Goal: Task Accomplishment & Management: Use online tool/utility

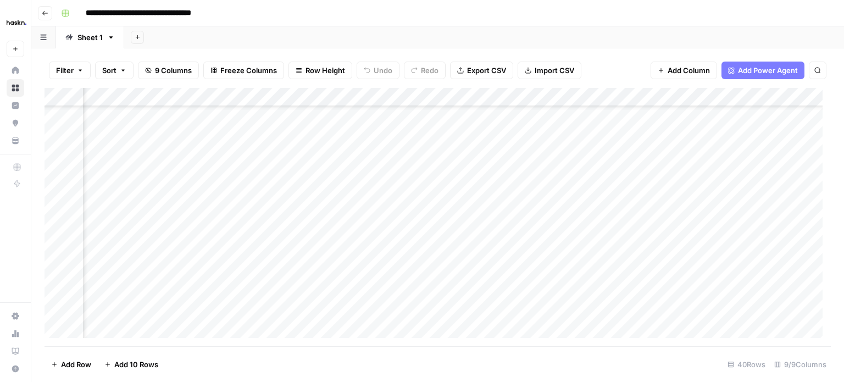
scroll to position [385, 212]
click at [747, 196] on div "Add Column" at bounding box center [438, 217] width 787 height 258
click at [637, 197] on div "Add Column" at bounding box center [438, 217] width 787 height 258
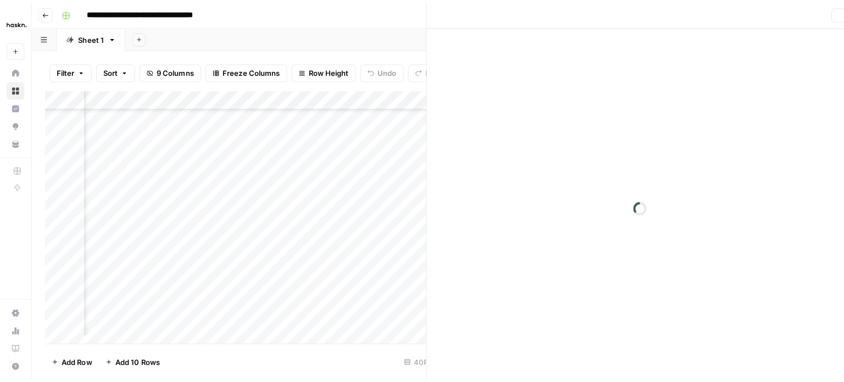
scroll to position [385, 207]
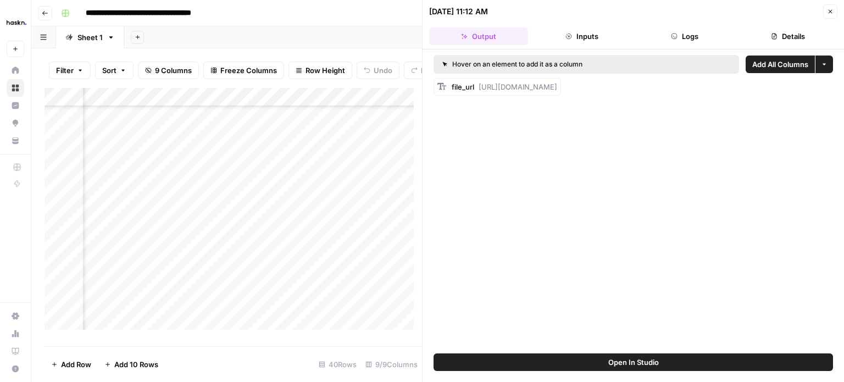
click at [682, 33] on button "Logs" at bounding box center [685, 36] width 99 height 18
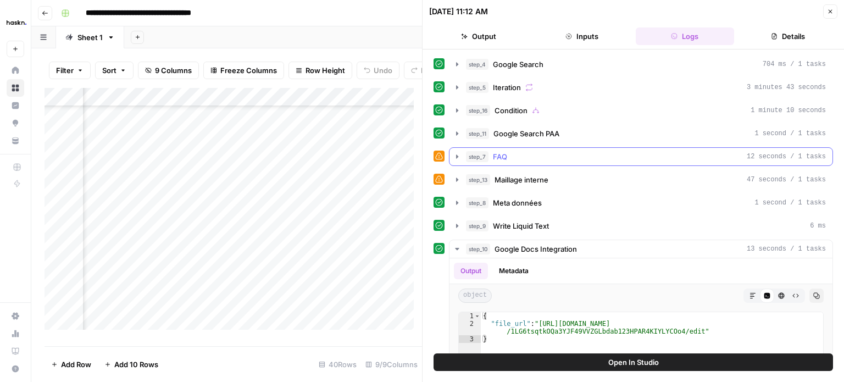
click at [456, 157] on icon "button" at bounding box center [457, 156] width 9 height 9
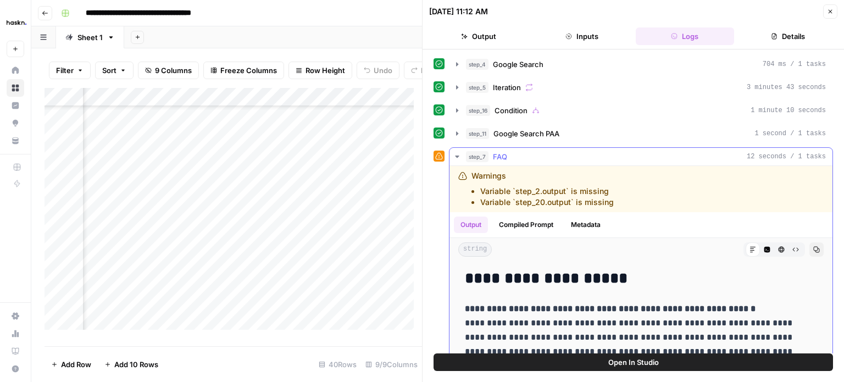
click at [457, 152] on icon "button" at bounding box center [457, 156] width 9 height 9
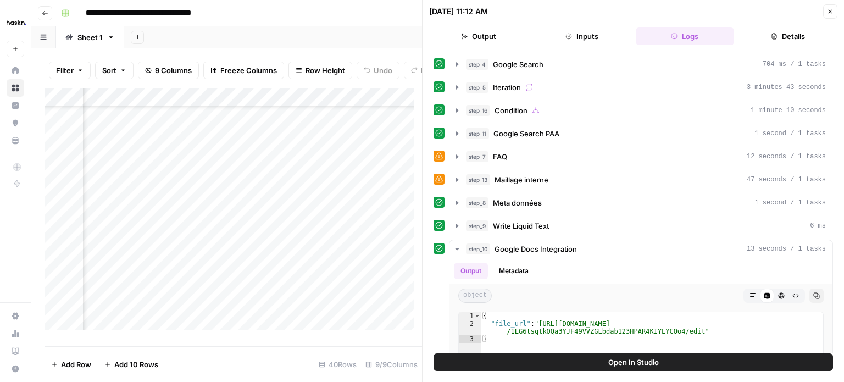
click at [827, 13] on icon "button" at bounding box center [830, 11] width 7 height 7
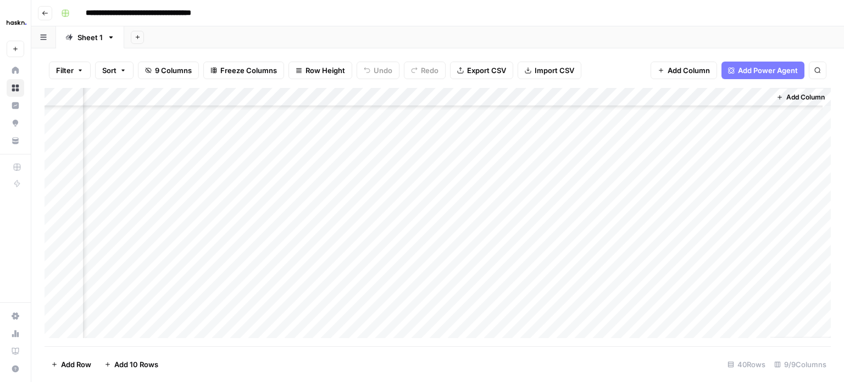
scroll to position [385, 199]
click at [662, 200] on div "Add Column" at bounding box center [438, 217] width 787 height 258
click at [765, 196] on div "Add Column" at bounding box center [438, 217] width 787 height 258
click at [653, 200] on div "Add Column" at bounding box center [438, 217] width 787 height 258
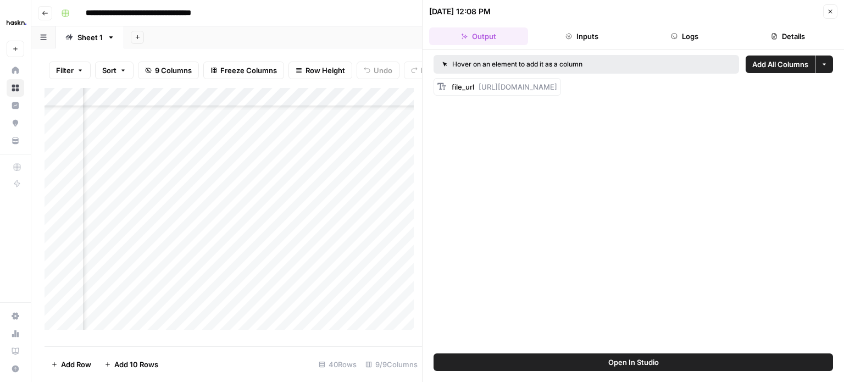
click at [592, 37] on button "Inputs" at bounding box center [582, 36] width 99 height 18
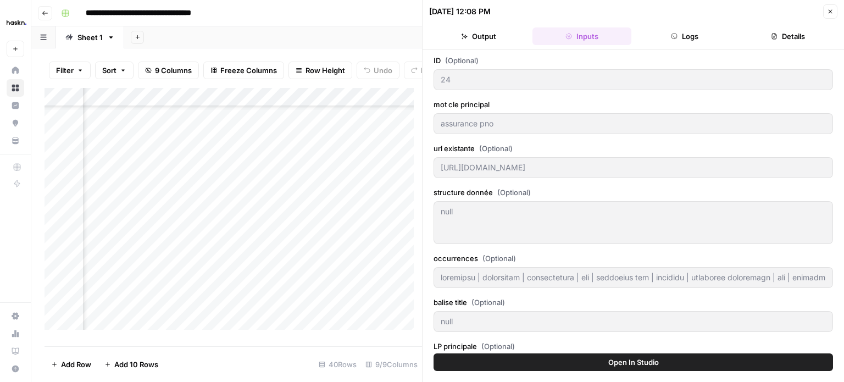
click at [686, 35] on button "Logs" at bounding box center [685, 36] width 99 height 18
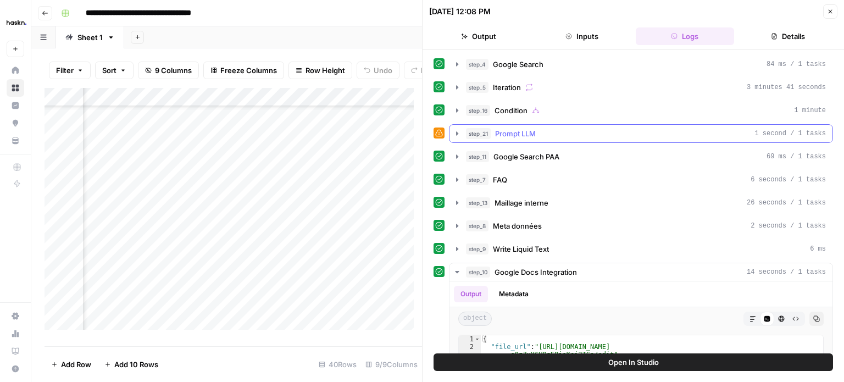
click at [457, 130] on icon "button" at bounding box center [457, 133] width 9 height 9
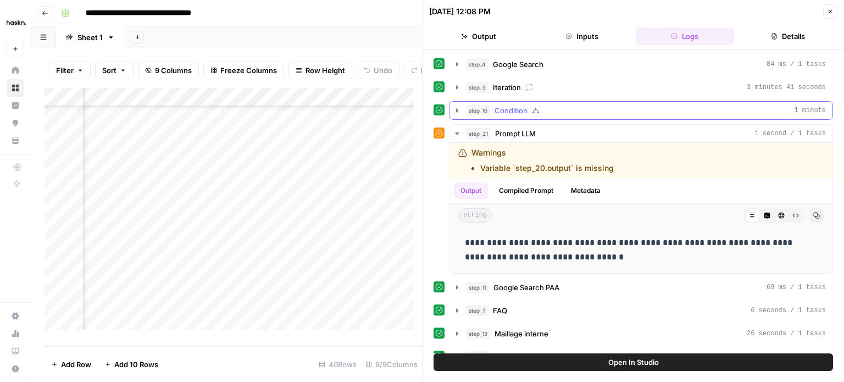
click at [455, 106] on icon "button" at bounding box center [457, 110] width 9 height 9
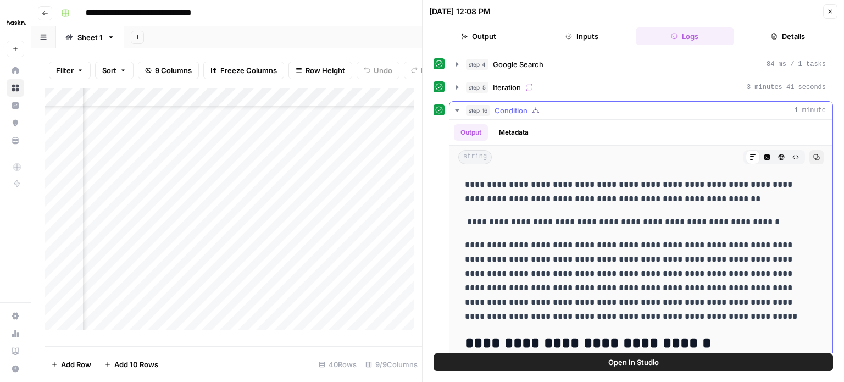
click at [521, 127] on button "Metadata" at bounding box center [514, 132] width 43 height 16
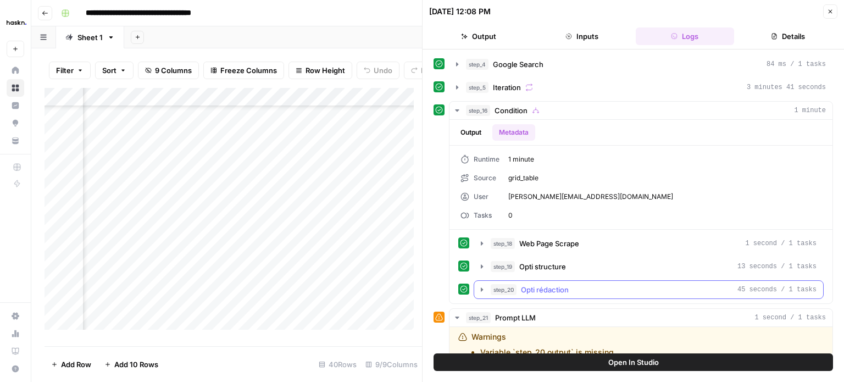
click at [482, 290] on icon "button" at bounding box center [482, 289] width 9 height 9
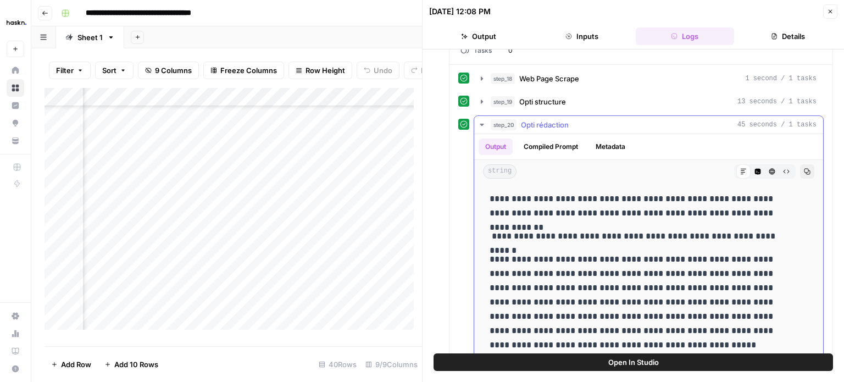
click at [482, 120] on icon "button" at bounding box center [482, 124] width 9 height 9
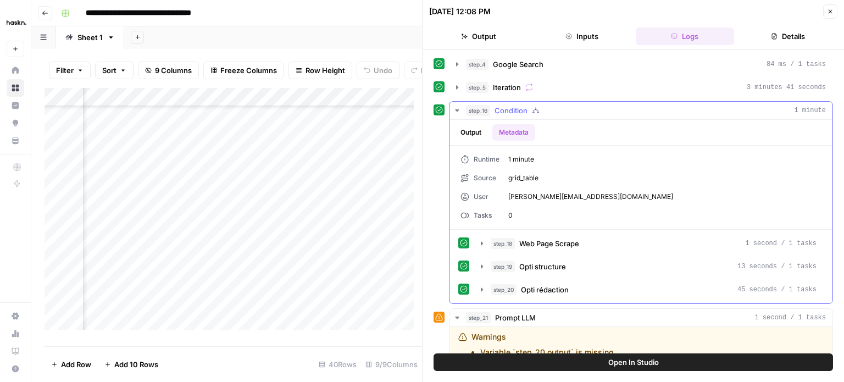
click at [471, 136] on button "Output" at bounding box center [471, 132] width 34 height 16
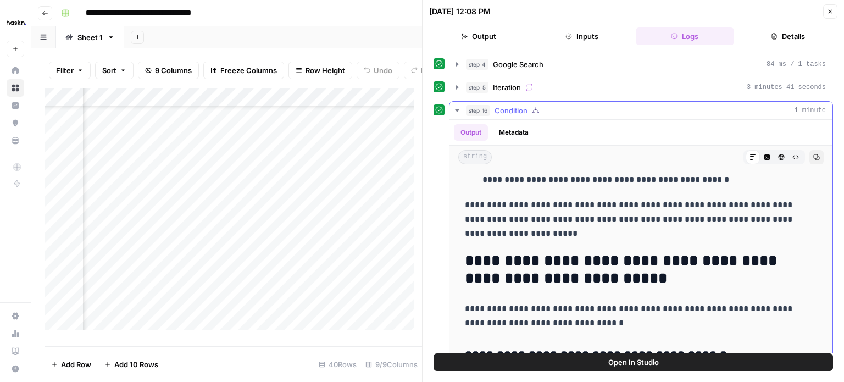
scroll to position [1100, 0]
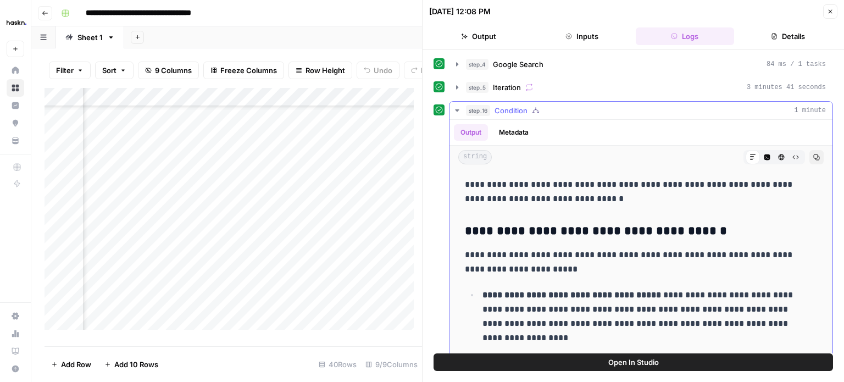
click at [453, 107] on icon "button" at bounding box center [457, 110] width 9 height 9
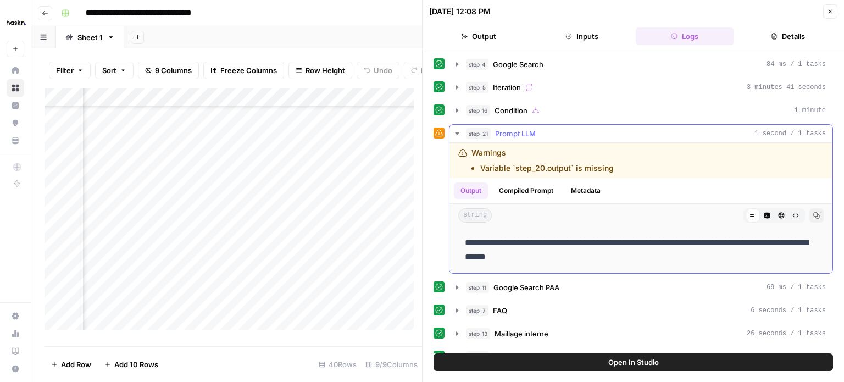
click at [457, 132] on icon "button" at bounding box center [457, 133] width 4 height 2
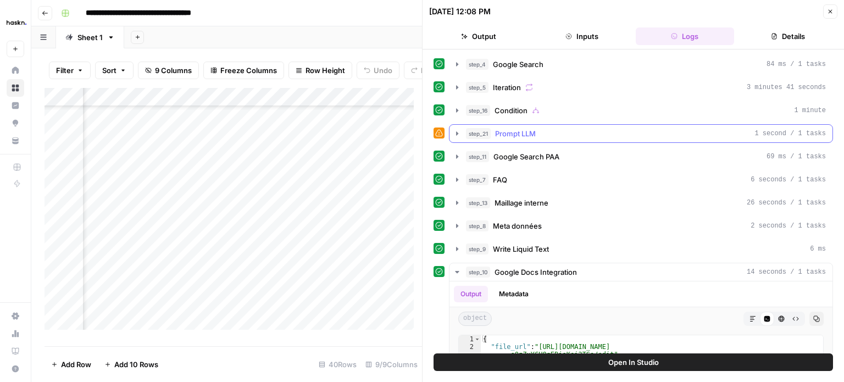
click at [455, 131] on icon "button" at bounding box center [457, 133] width 9 height 9
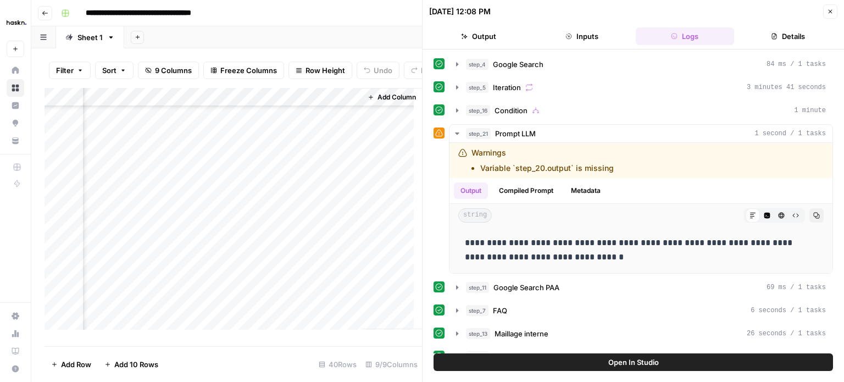
scroll to position [395, 621]
click at [457, 134] on icon "button" at bounding box center [457, 133] width 9 height 9
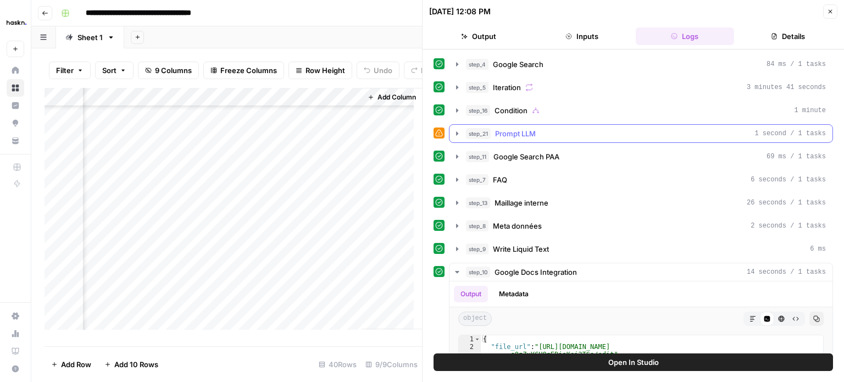
click at [450, 126] on button "step_21 Prompt LLM 1 second / 1 tasks" at bounding box center [641, 134] width 383 height 18
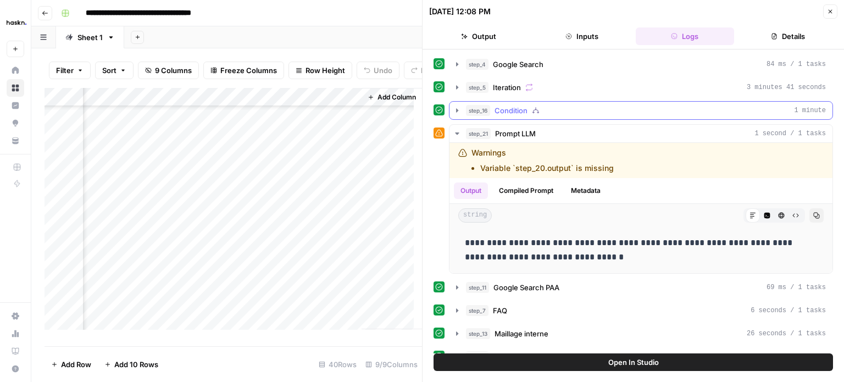
click at [455, 108] on icon "button" at bounding box center [457, 110] width 9 height 9
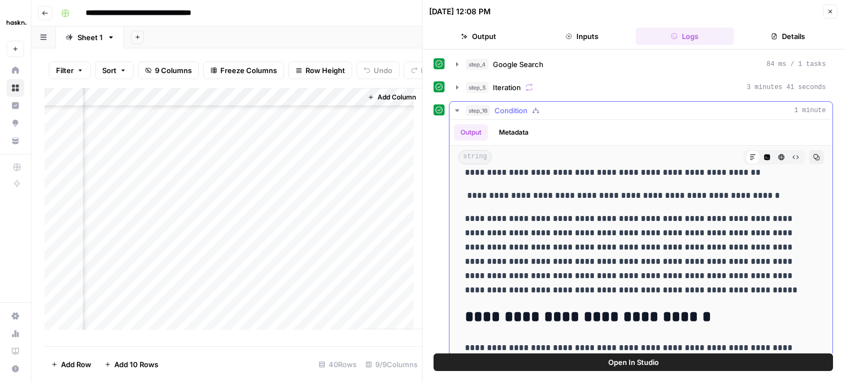
scroll to position [0, 0]
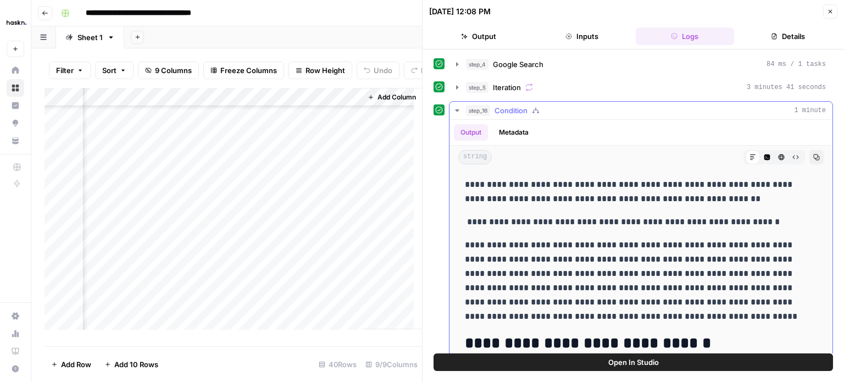
click at [814, 156] on icon "button" at bounding box center [817, 157] width 7 height 7
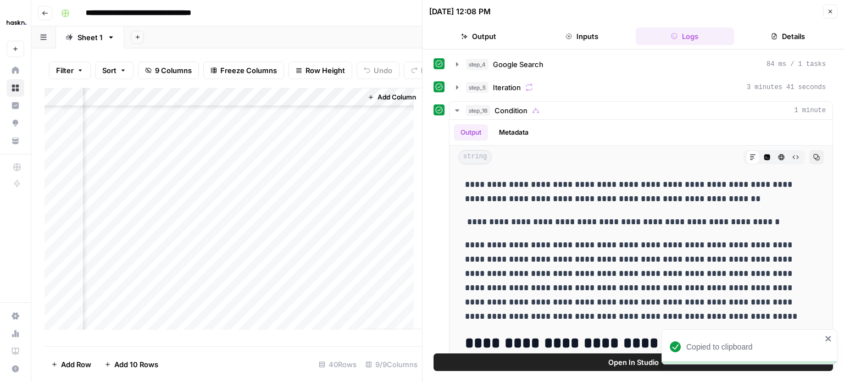
click at [834, 16] on button "Close" at bounding box center [831, 11] width 14 height 14
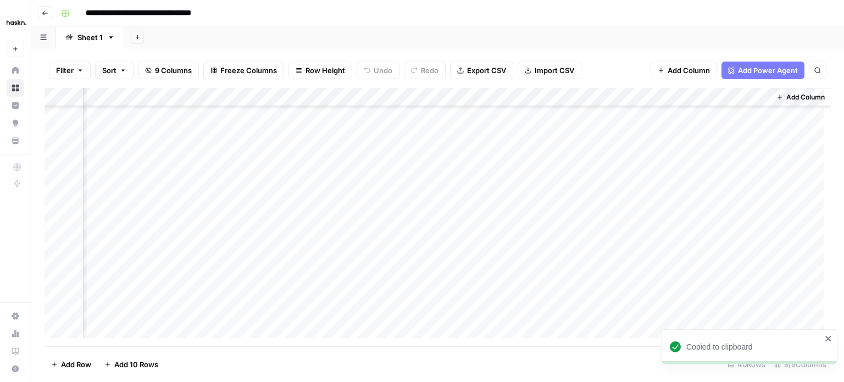
scroll to position [395, 199]
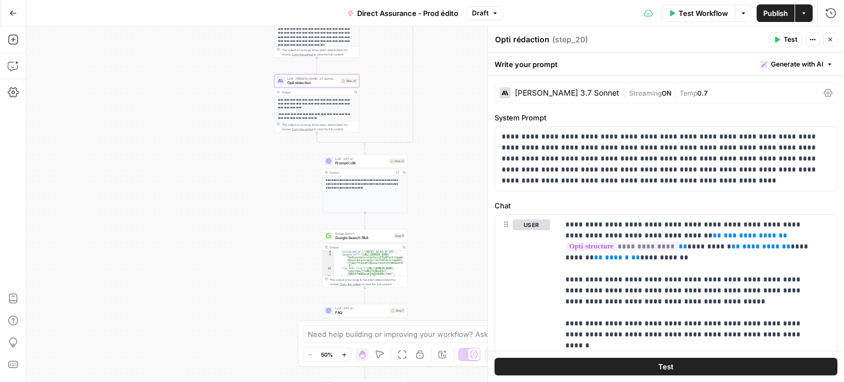
scroll to position [66, 0]
click at [365, 312] on span "FAQ" at bounding box center [361, 312] width 53 height 5
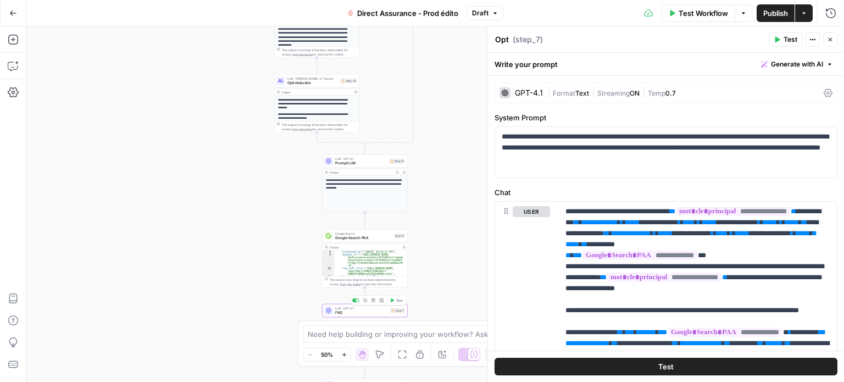
type textarea "FAQ"
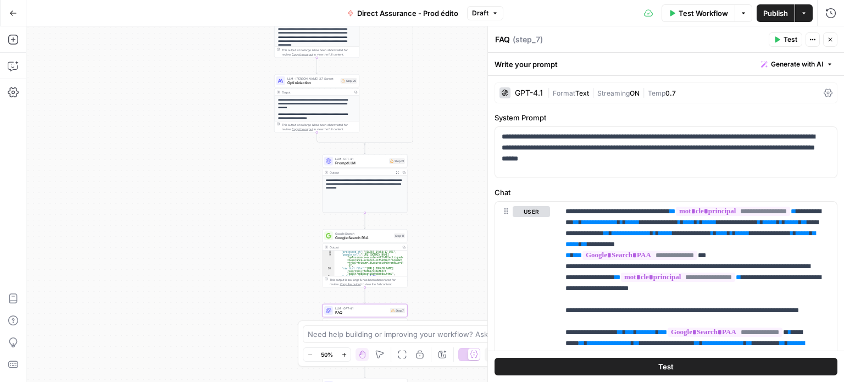
click at [365, 162] on span "Prompt LLM" at bounding box center [361, 163] width 52 height 5
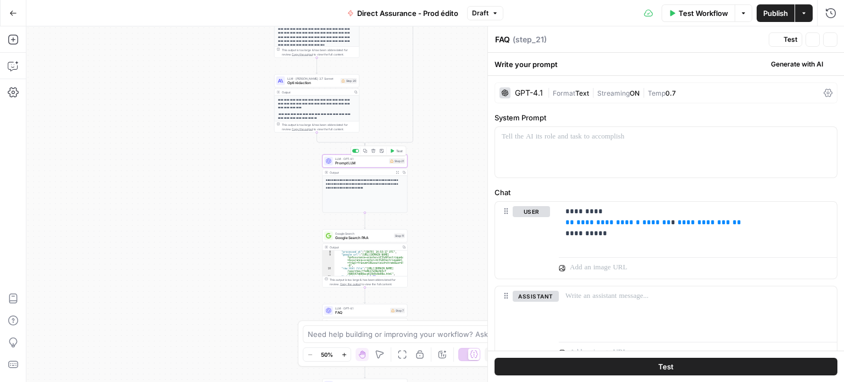
type textarea "Prompt LLM"
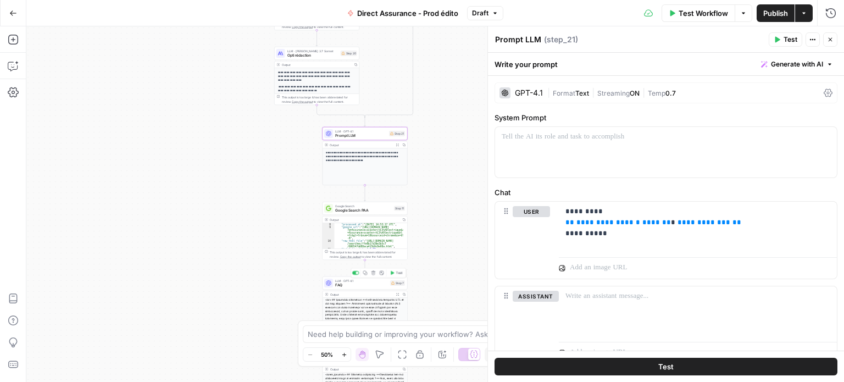
click at [369, 286] on span "FAQ" at bounding box center [361, 285] width 53 height 5
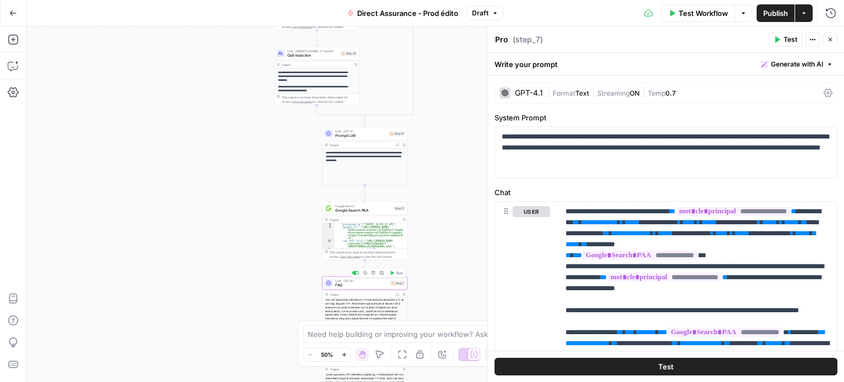
type textarea "FAQ"
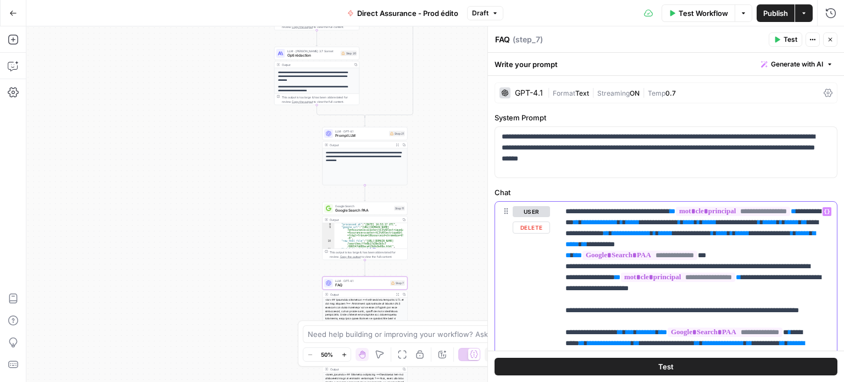
click at [651, 231] on span "**********" at bounding box center [631, 233] width 38 height 7
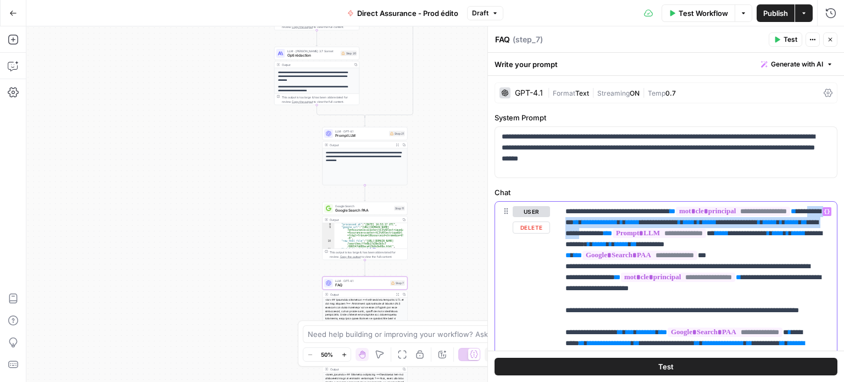
drag, startPoint x: 625, startPoint y: 233, endPoint x: 572, endPoint y: 224, distance: 54.0
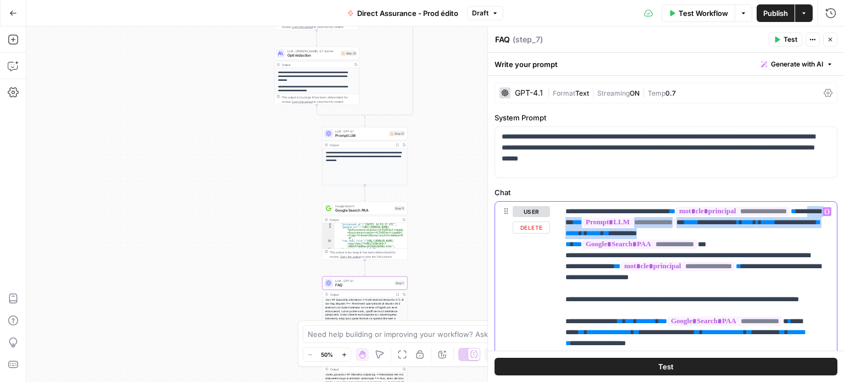
drag, startPoint x: 710, startPoint y: 229, endPoint x: 570, endPoint y: 224, distance: 139.8
copy p "**********"
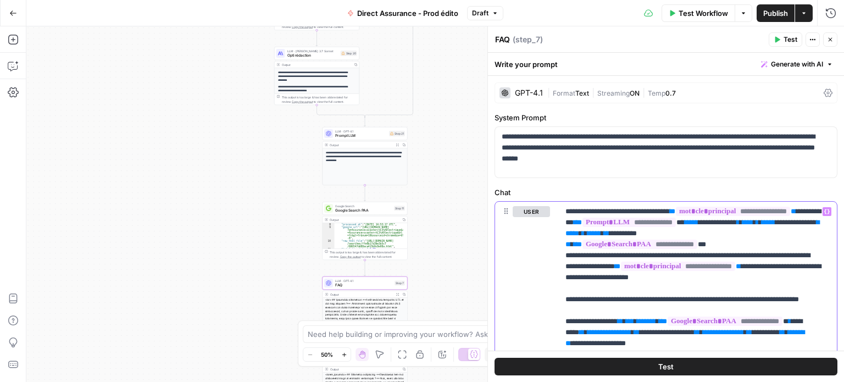
scroll to position [75, 0]
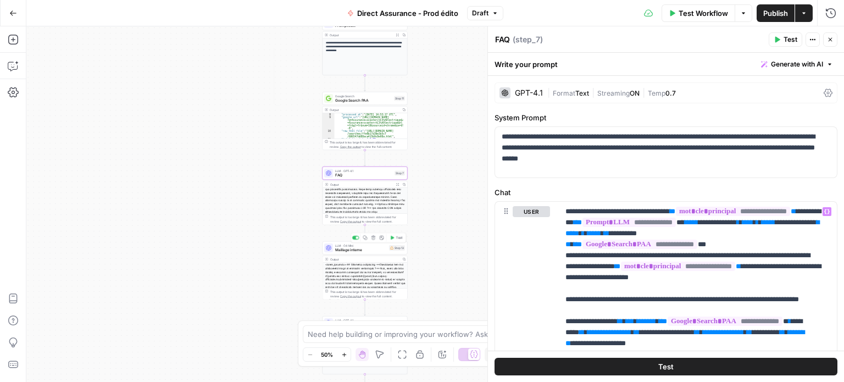
click at [335, 252] on span "Maillage interne" at bounding box center [361, 249] width 52 height 5
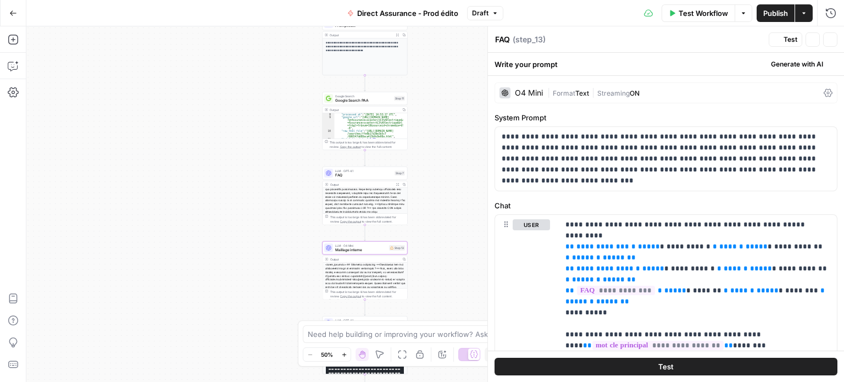
type textarea "Maillage interne"
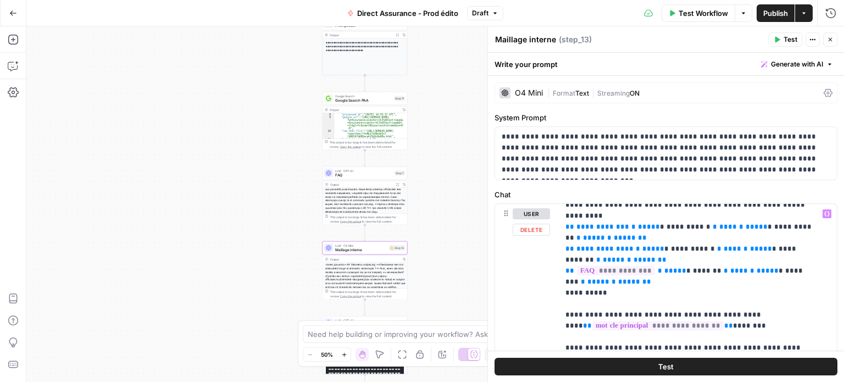
scroll to position [0, 0]
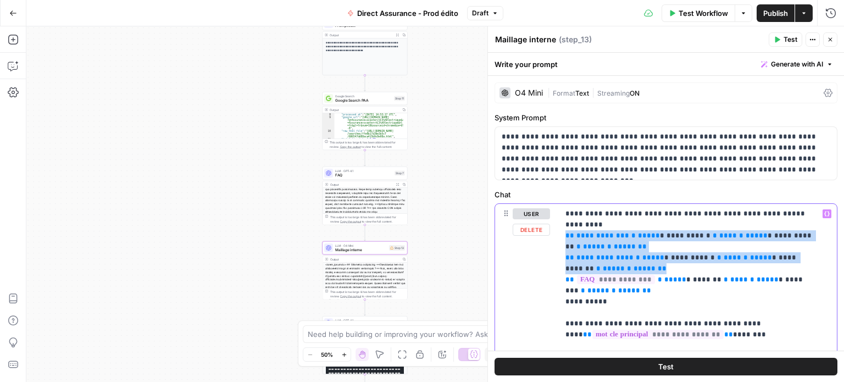
drag, startPoint x: 605, startPoint y: 268, endPoint x: 561, endPoint y: 235, distance: 55.0
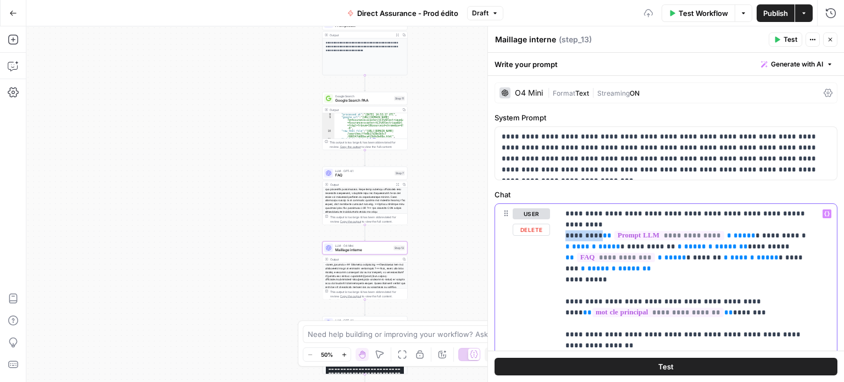
drag, startPoint x: 595, startPoint y: 234, endPoint x: 551, endPoint y: 235, distance: 43.4
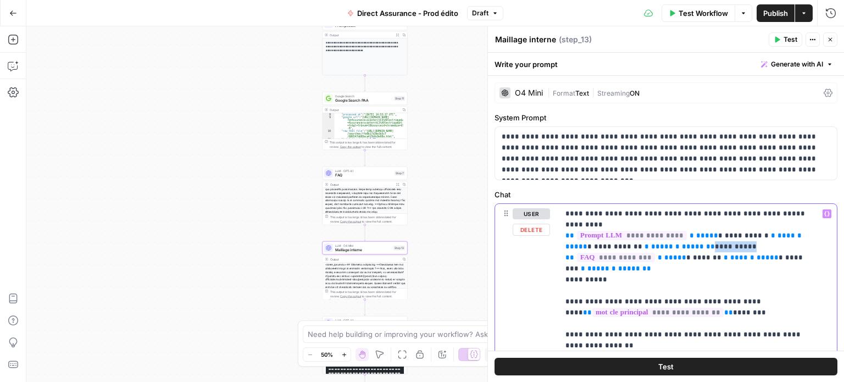
drag, startPoint x: 699, startPoint y: 249, endPoint x: 656, endPoint y: 244, distance: 43.1
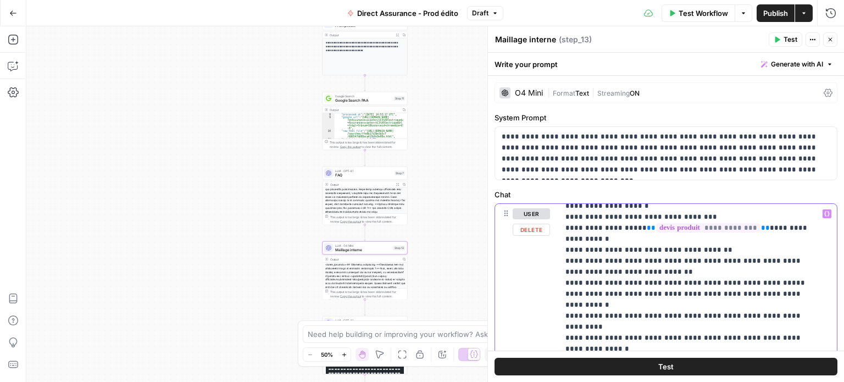
scroll to position [220, 0]
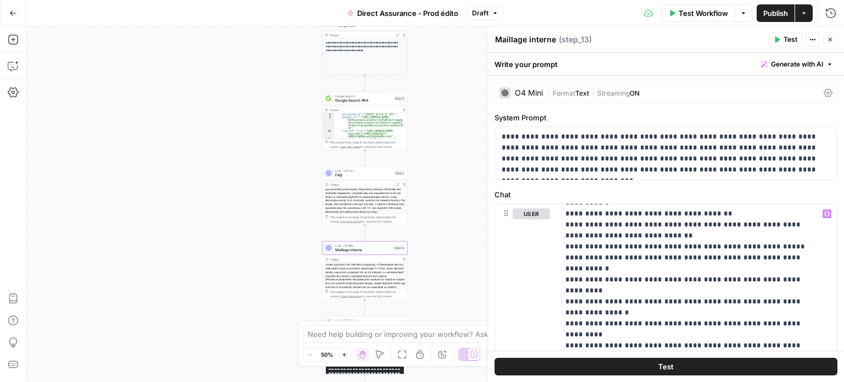
click at [740, 18] on button "Options" at bounding box center [744, 13] width 18 height 18
click at [735, 36] on span "Run Test" at bounding box center [713, 38] width 48 height 11
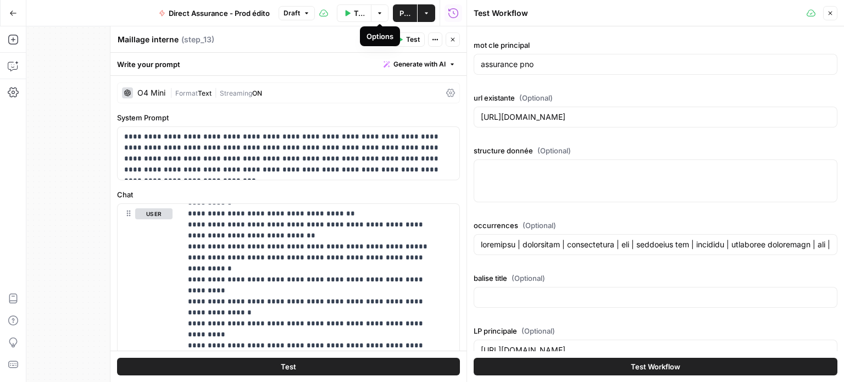
scroll to position [0, 0]
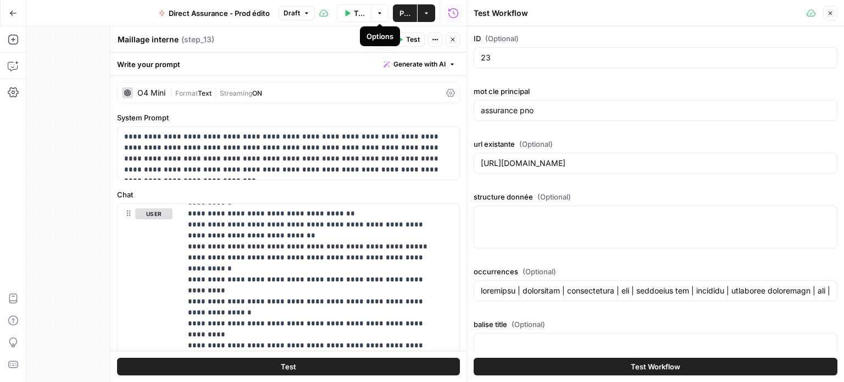
click at [409, 18] on span "Publish" at bounding box center [405, 13] width 11 height 11
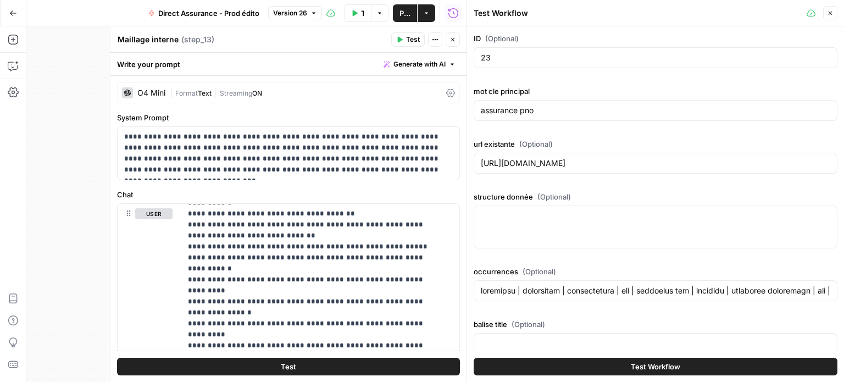
click at [454, 36] on icon "button" at bounding box center [453, 39] width 7 height 7
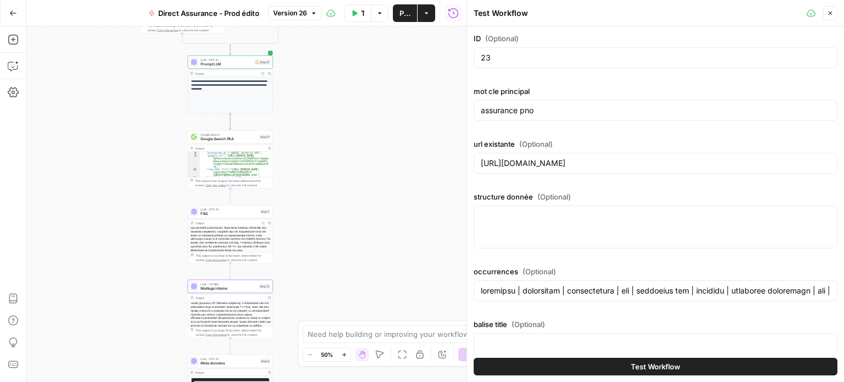
drag, startPoint x: 284, startPoint y: 203, endPoint x: 144, endPoint y: 247, distance: 146.6
click at [144, 247] on div "true false Workflow Set Inputs Inputs Google Search Google Search Step 4 Output…" at bounding box center [246, 204] width 440 height 356
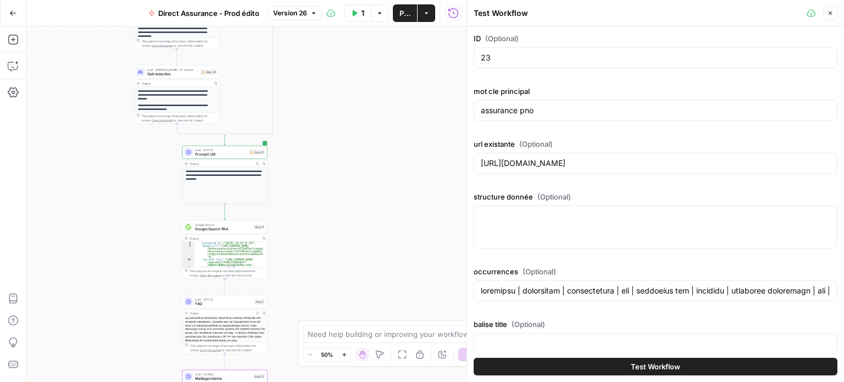
drag, startPoint x: 136, startPoint y: 263, endPoint x: 139, endPoint y: 325, distance: 61.6
click at [139, 323] on div "true false Workflow Set Inputs Inputs Google Search Google Search Step 4 Output…" at bounding box center [246, 204] width 440 height 356
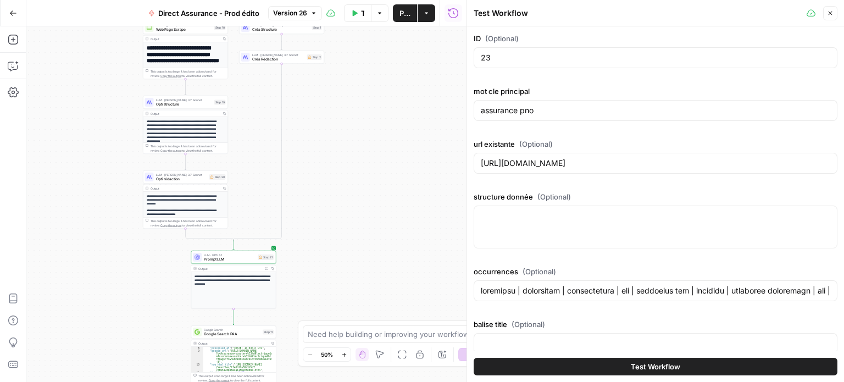
drag, startPoint x: 83, startPoint y: 178, endPoint x: 152, endPoint y: 246, distance: 97.6
click at [98, 255] on div "true false Workflow Set Inputs Inputs Google Search Google Search Step 4 Output…" at bounding box center [246, 204] width 440 height 356
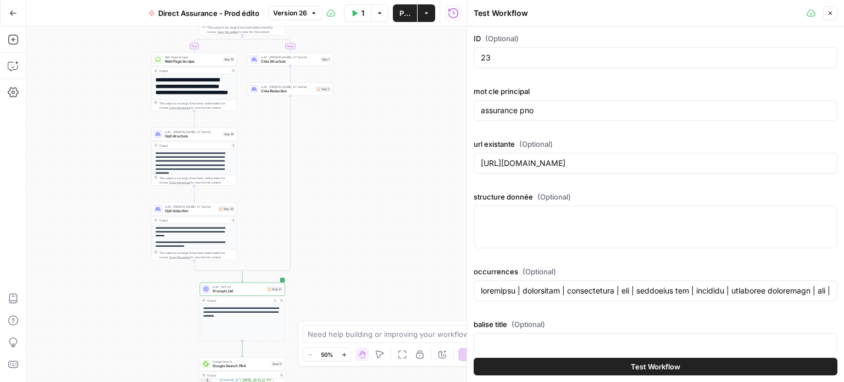
click at [191, 208] on span "Opti rédaction" at bounding box center [190, 210] width 51 height 5
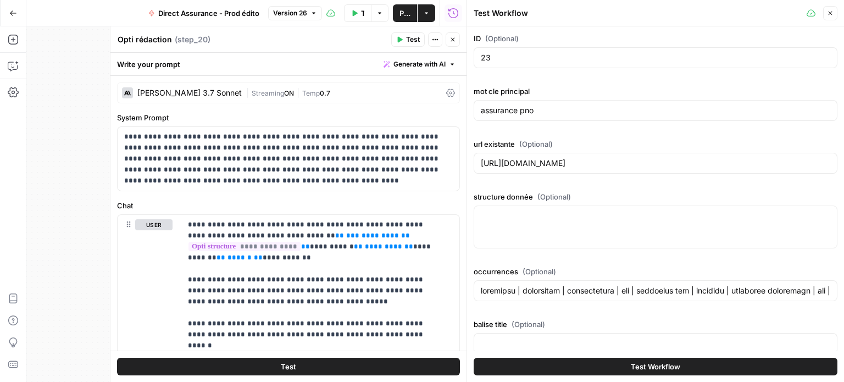
click at [201, 39] on span "( step_20 )" at bounding box center [193, 39] width 36 height 11
click at [209, 37] on div "Opti rédaction Opti rédaction ( step_20 )" at bounding box center [252, 40] width 271 height 12
drag, startPoint x: 174, startPoint y: 37, endPoint x: 303, endPoint y: 41, distance: 129.3
click at [175, 37] on span "( step_20 )" at bounding box center [193, 39] width 36 height 11
click at [431, 42] on button "Actions" at bounding box center [435, 39] width 14 height 14
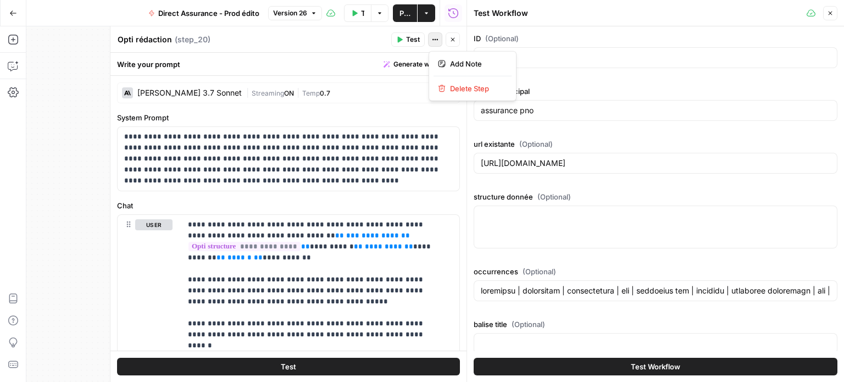
click at [288, 45] on div "Opti rédaction Opti rédaction ( step_20 )" at bounding box center [252, 40] width 271 height 12
click at [167, 39] on textarea "Opti rédaction" at bounding box center [145, 39] width 54 height 11
click at [236, 42] on div "Opti rédaction Opti rédaction ( step_20 )" at bounding box center [252, 40] width 271 height 12
click at [446, 93] on icon at bounding box center [450, 93] width 9 height 8
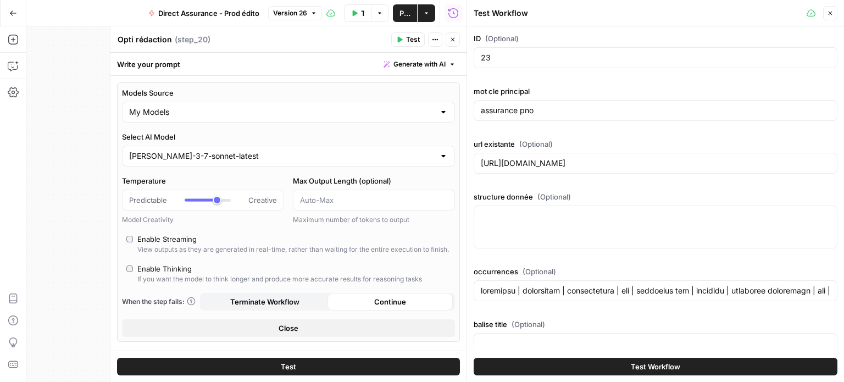
click at [176, 65] on div "Write your prompt Generate with AI" at bounding box center [289, 64] width 356 height 23
click at [150, 40] on textarea "Opti rédaction" at bounding box center [145, 39] width 54 height 11
click at [197, 48] on header "Opti rédaction Opti rédaction ( step_20 ) Test Actions Close" at bounding box center [289, 39] width 356 height 26
click at [455, 41] on icon "button" at bounding box center [453, 39] width 7 height 7
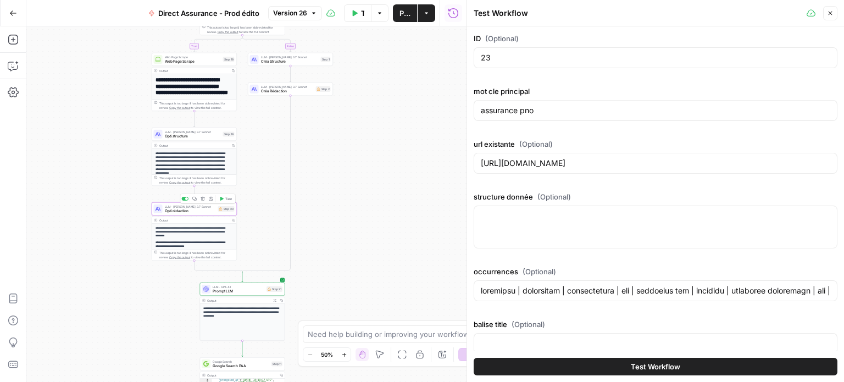
click at [190, 214] on div "LLM · [PERSON_NAME] 3.7 Sonnet Opti rédaction Step 20 Copy step Delete step Add…" at bounding box center [194, 208] width 85 height 13
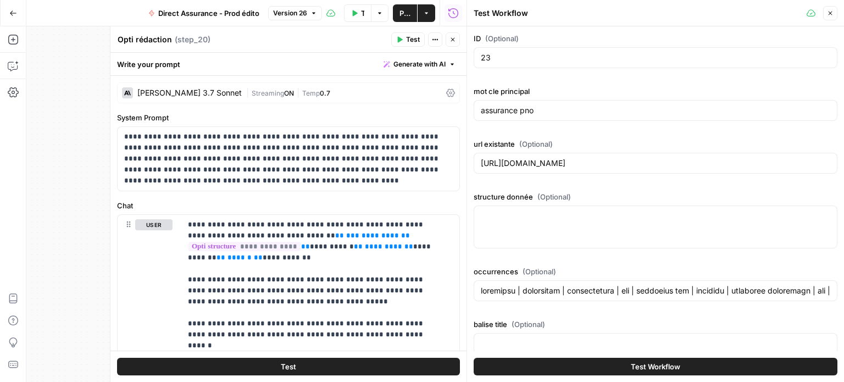
click at [831, 18] on button "Close" at bounding box center [831, 13] width 14 height 14
